Goal: Complete application form

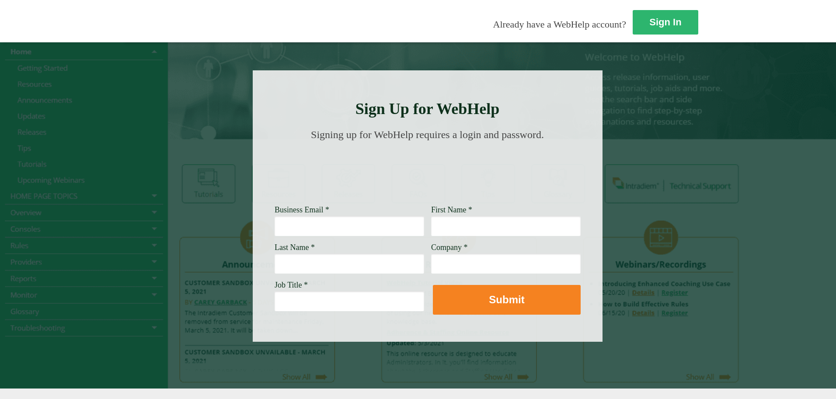
click at [275, 230] on input "Business Email *" at bounding box center [350, 226] width 150 height 20
type input "[PERSON_NAME][EMAIL_ADDRESS][PERSON_NAME][DOMAIN_NAME]"
type input "[PERSON_NAME]"
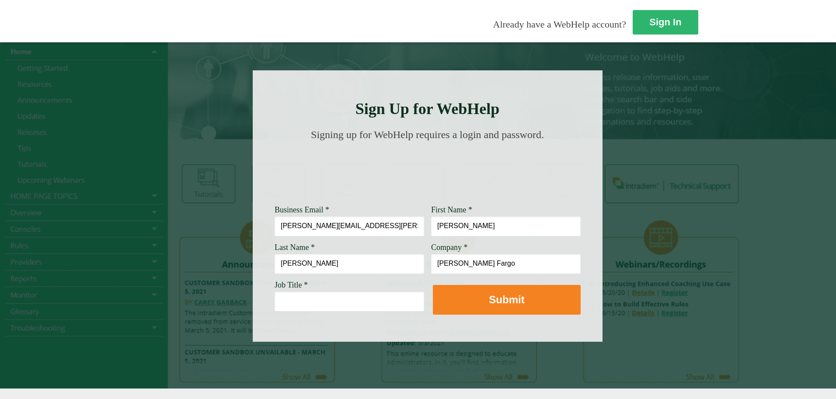
type input "[PERSON_NAME] Fargo"
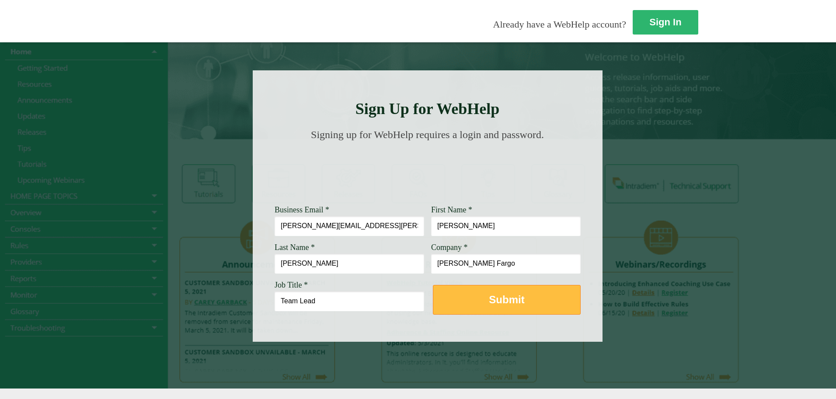
type input "Team Lead"
drag, startPoint x: 385, startPoint y: 309, endPoint x: 382, endPoint y: 304, distance: 5.5
click at [433, 305] on button "Submit" at bounding box center [507, 300] width 148 height 30
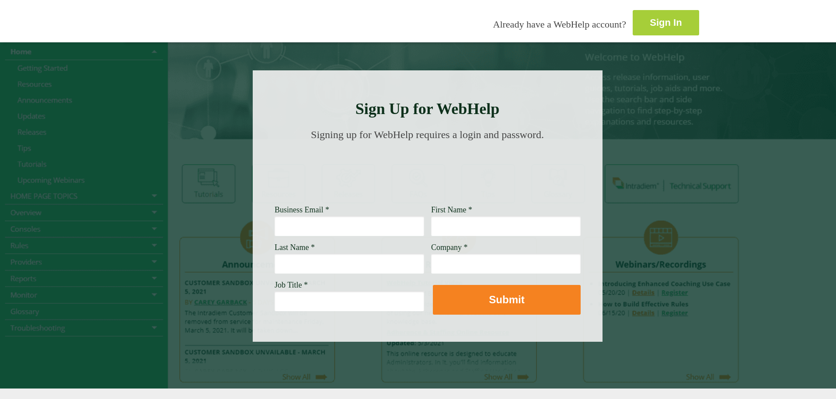
click at [650, 18] on strong "Sign In" at bounding box center [666, 22] width 32 height 11
